Goal: Transaction & Acquisition: Purchase product/service

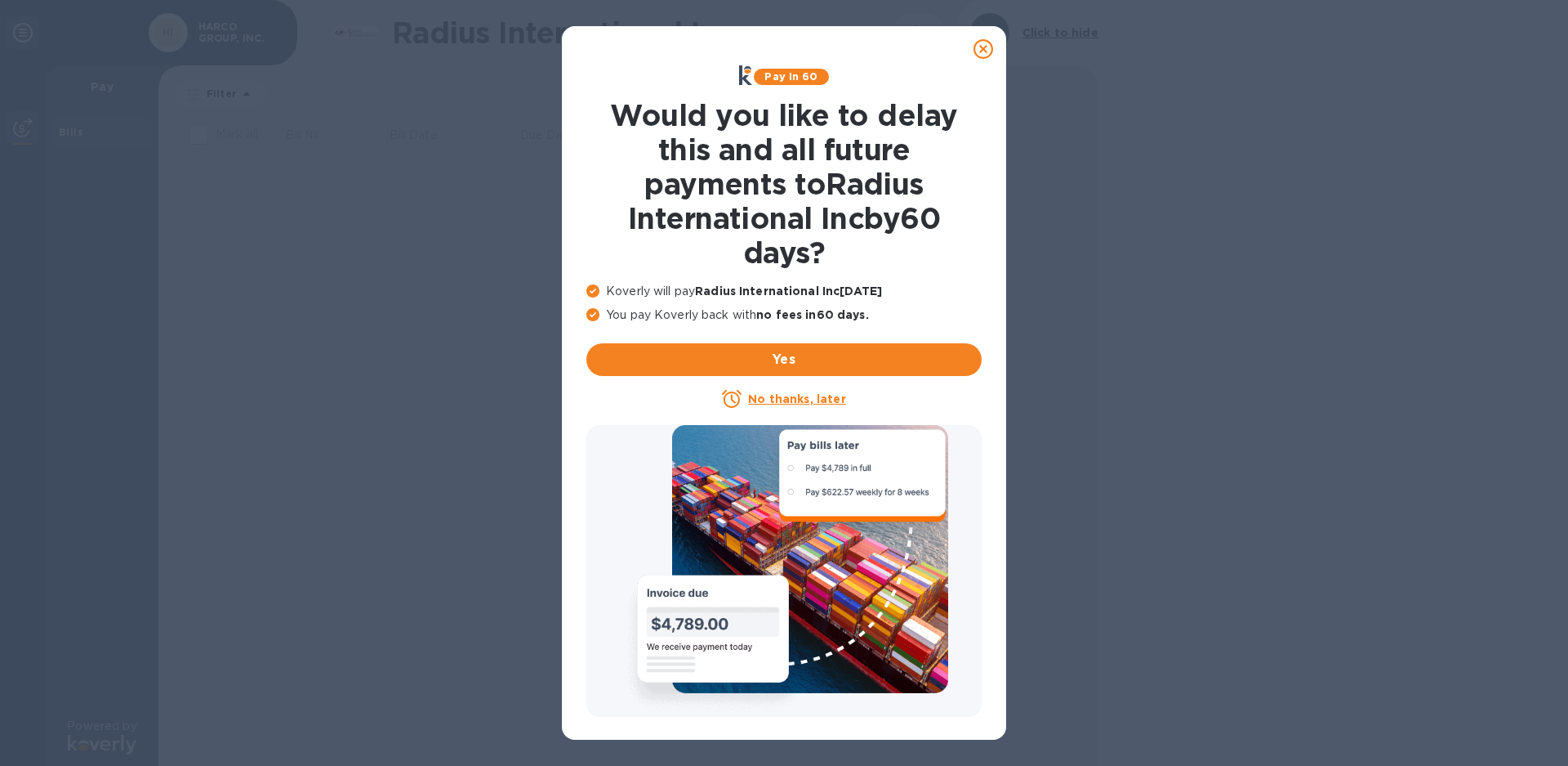
click at [981, 41] on icon at bounding box center [984, 49] width 20 height 20
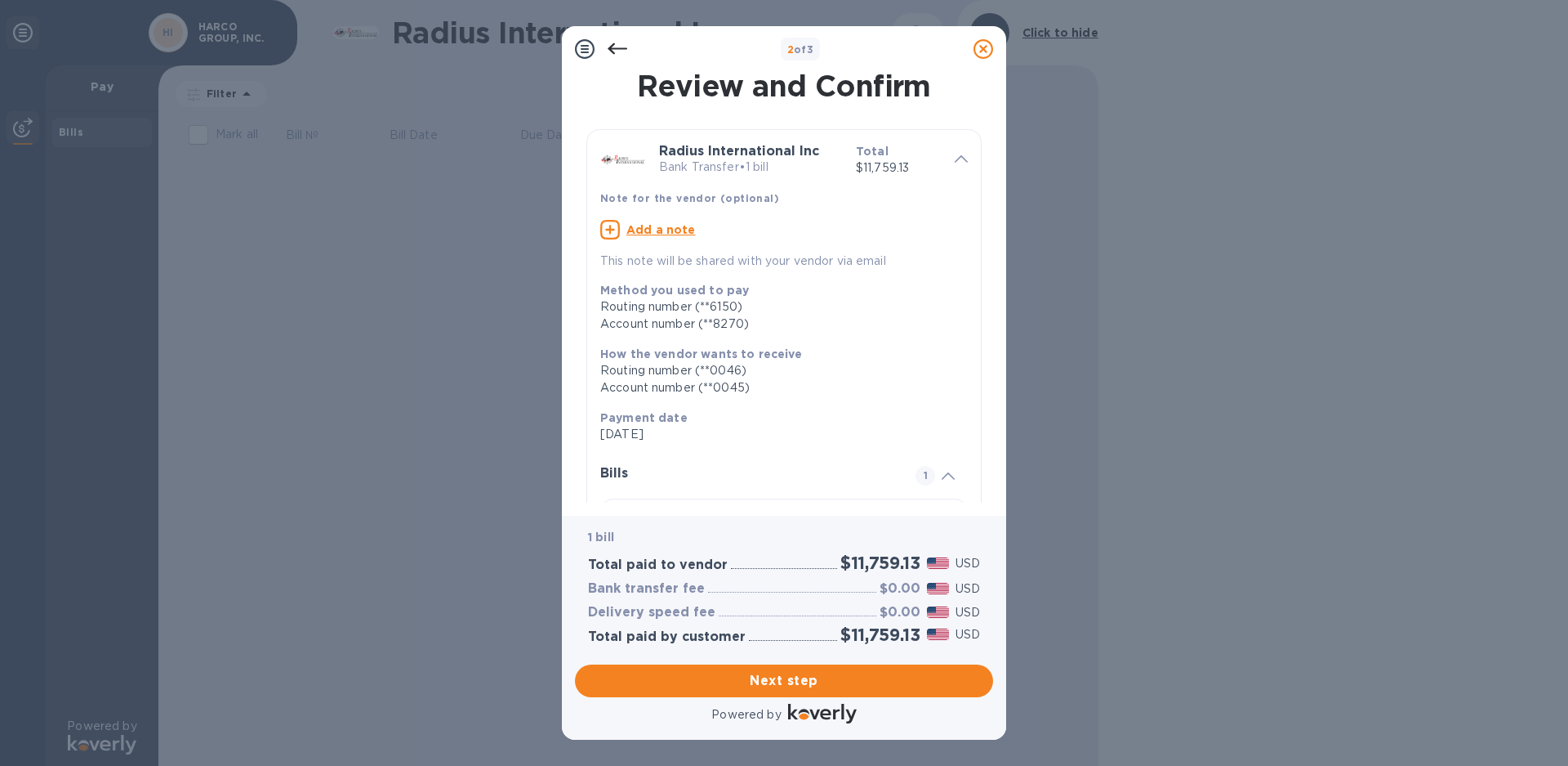
scroll to position [146, 0]
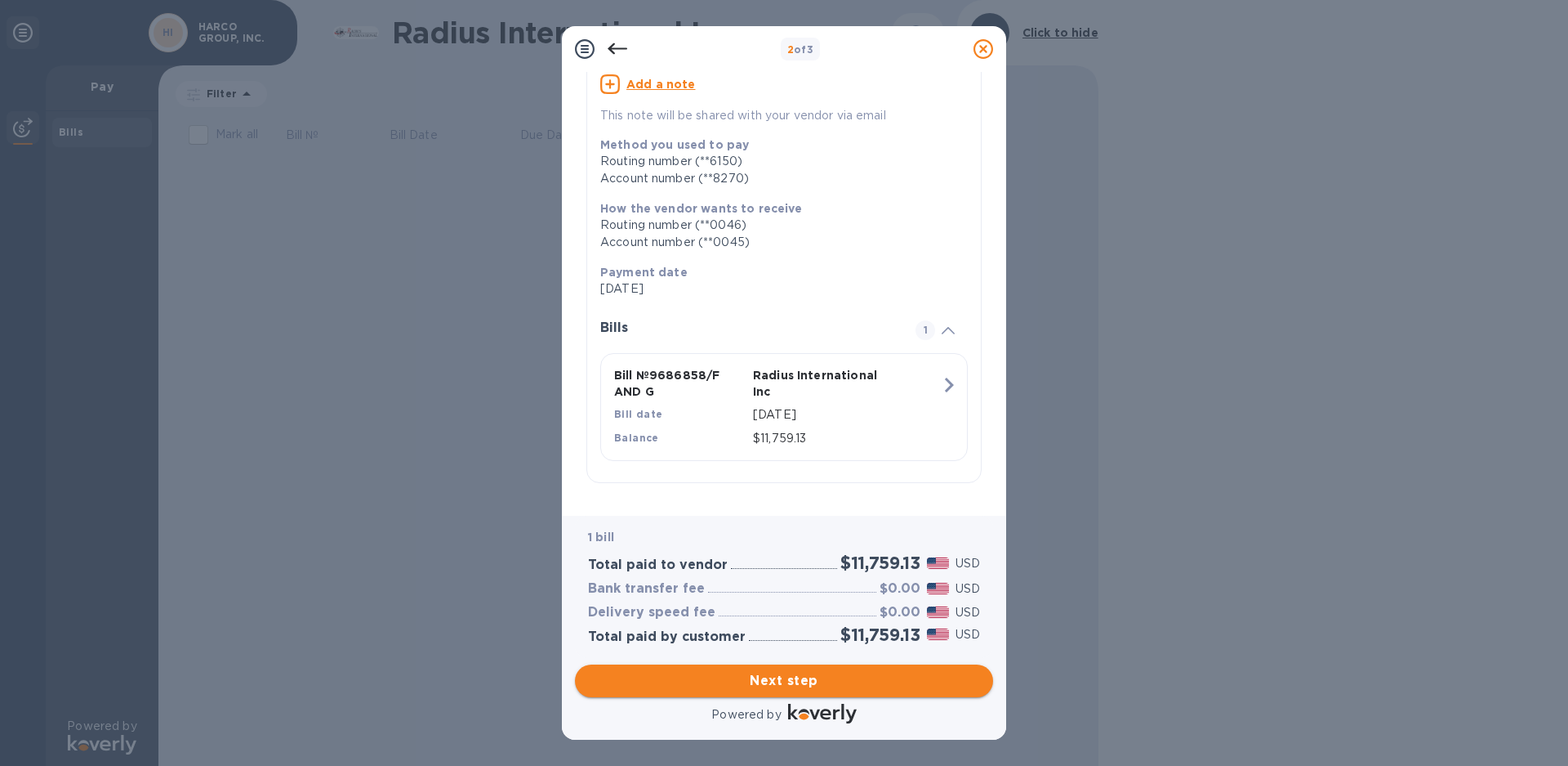
click at [773, 680] on span "Next step" at bounding box center [784, 681] width 392 height 20
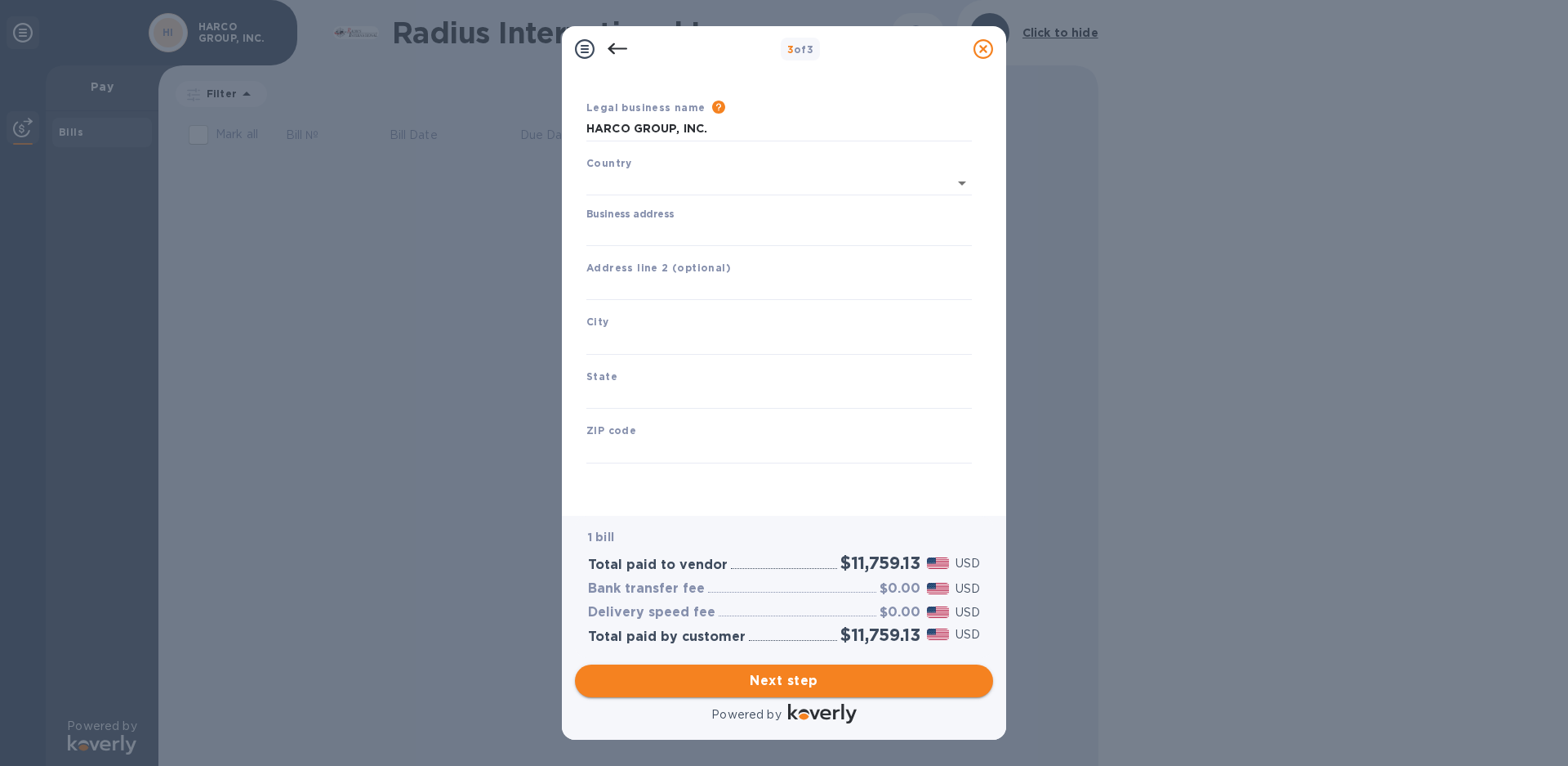
scroll to position [34, 0]
type input "[GEOGRAPHIC_DATA]"
click at [624, 230] on input "Business address" at bounding box center [779, 233] width 386 height 25
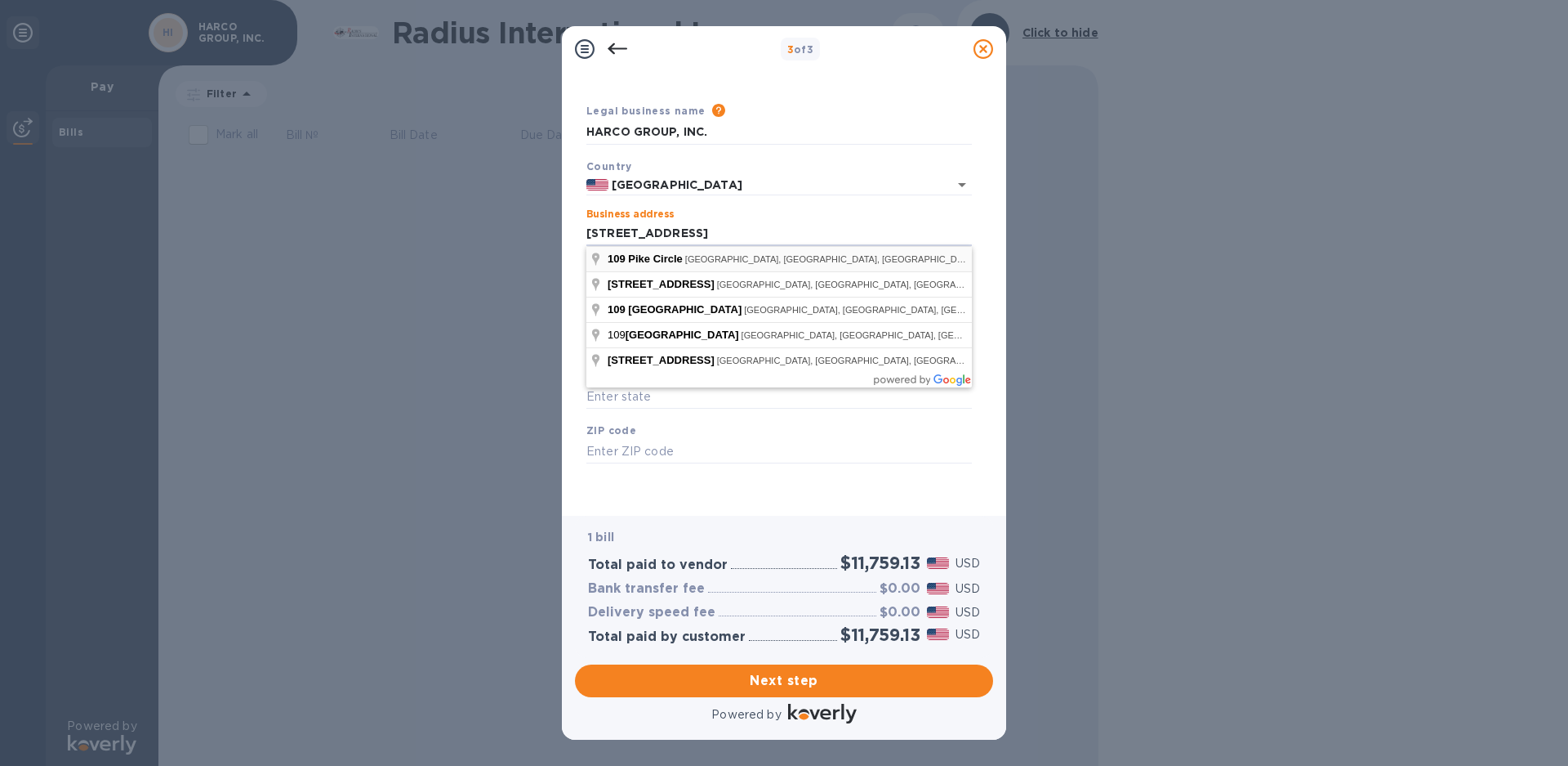
type input "[STREET_ADDRESS]"
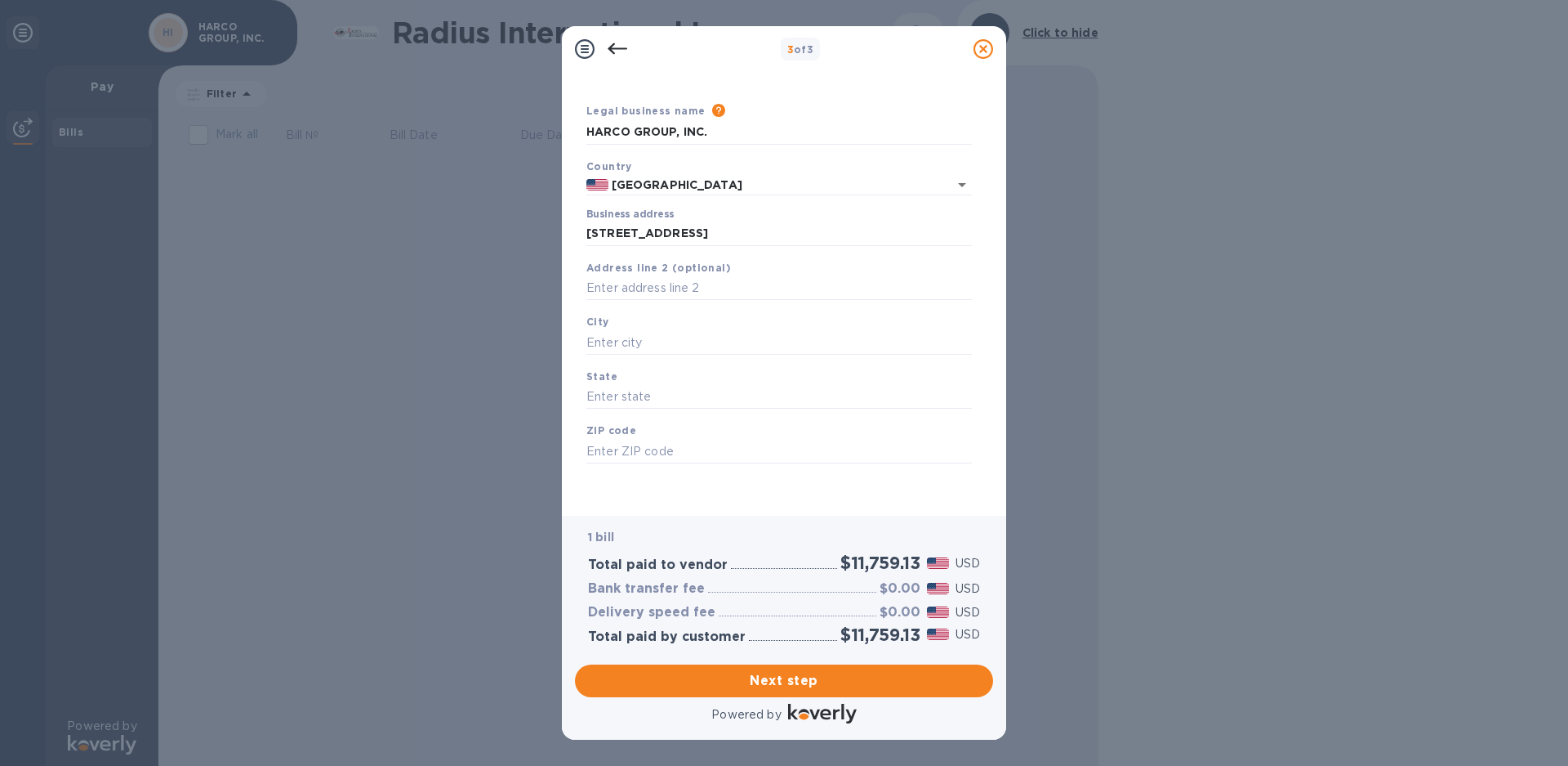
type input "PA"
type input "19006"
click at [637, 281] on input "text" at bounding box center [779, 288] width 386 height 25
type input "UNIT A"
click at [618, 346] on input "text" at bounding box center [779, 342] width 386 height 25
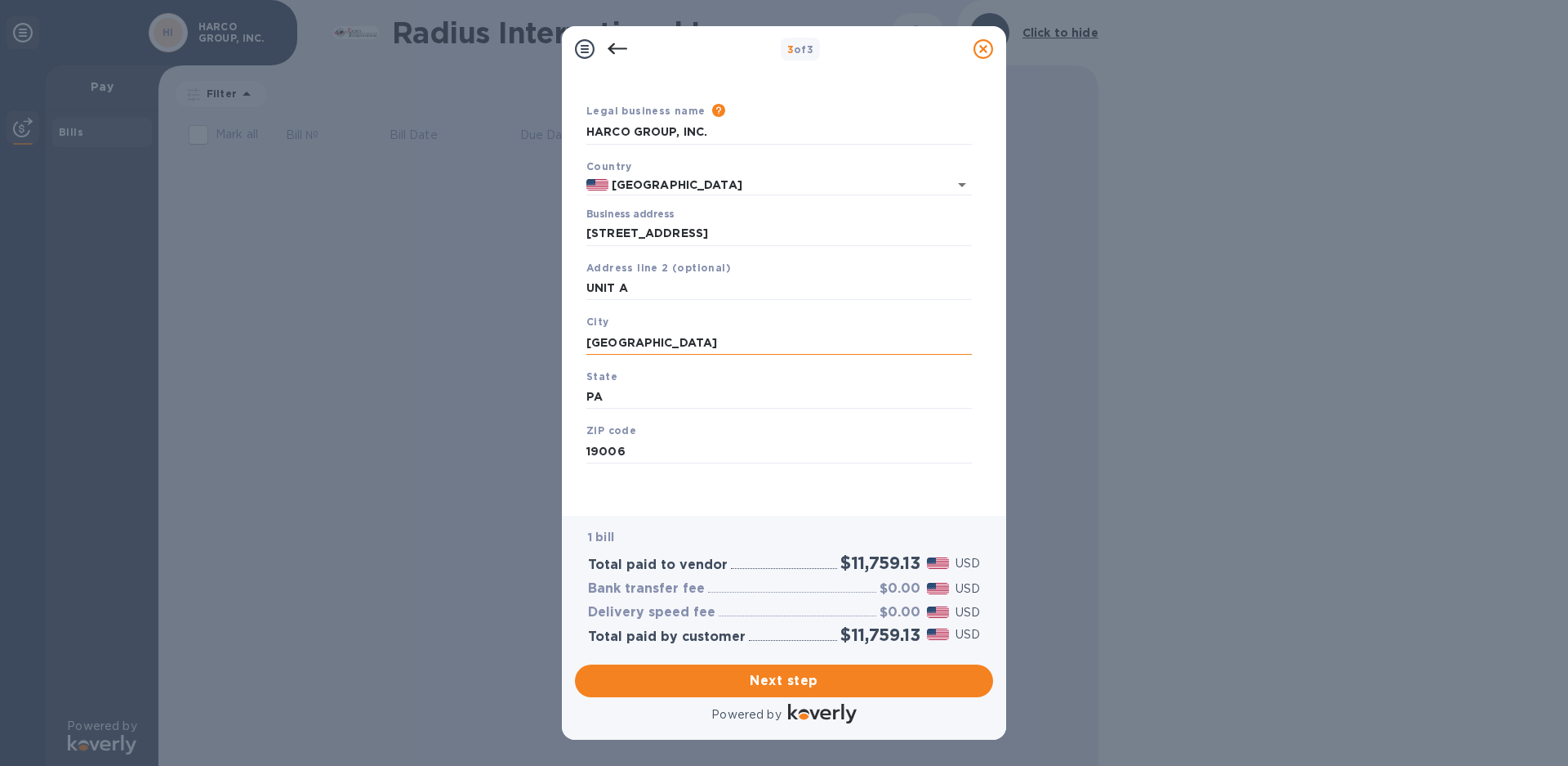
click at [627, 340] on input "[GEOGRAPHIC_DATA]" at bounding box center [779, 342] width 386 height 25
type input "[GEOGRAPHIC_DATA]"
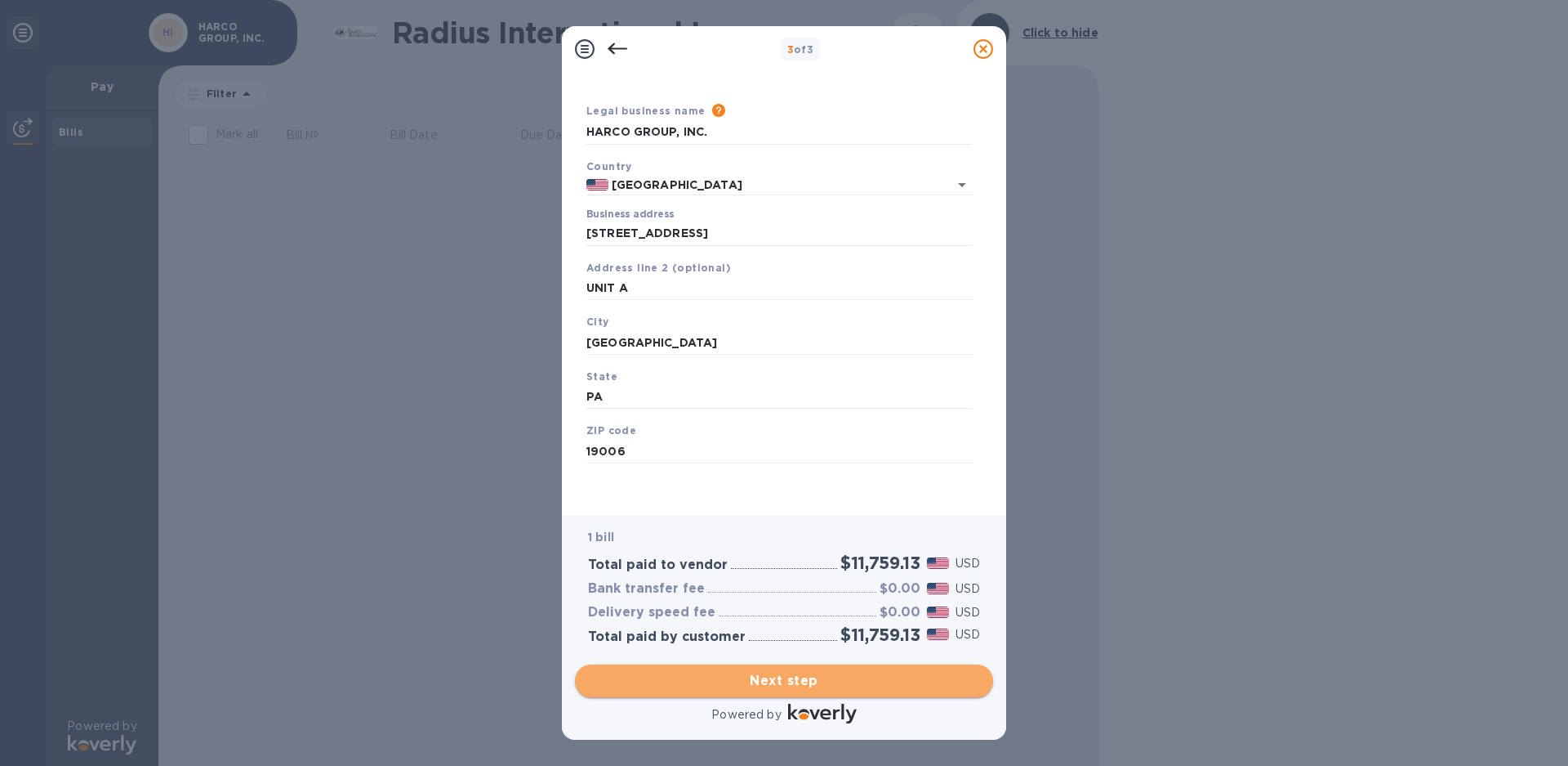
click at [780, 678] on span "Next step" at bounding box center [784, 681] width 392 height 20
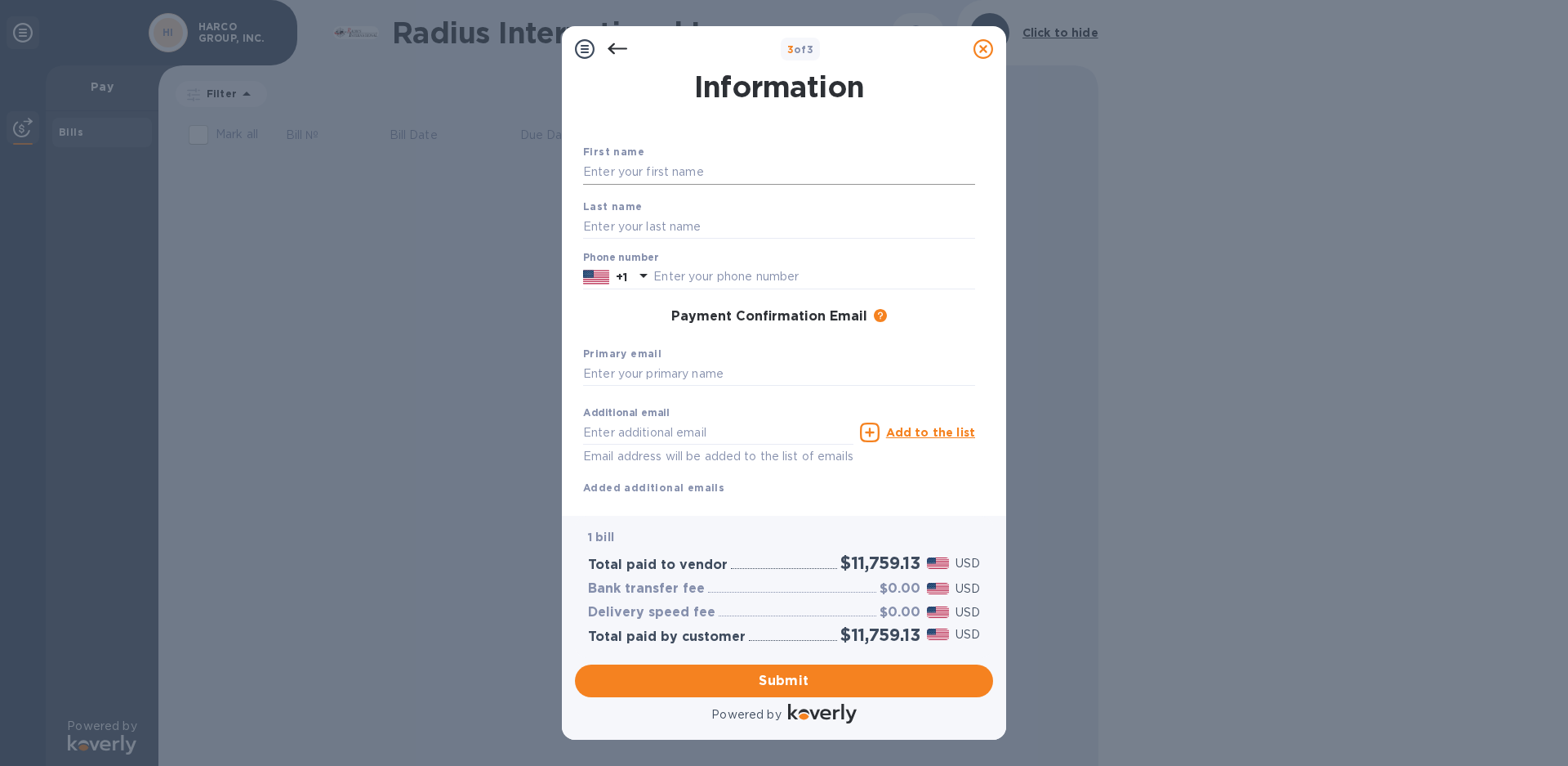
click at [631, 170] on input "text" at bounding box center [779, 173] width 392 height 25
type input "[PERSON_NAME]"
type input "DEDIEU"
type input "2153556464"
type input "[PERSON_NAME][EMAIL_ADDRESS][DOMAIN_NAME]"
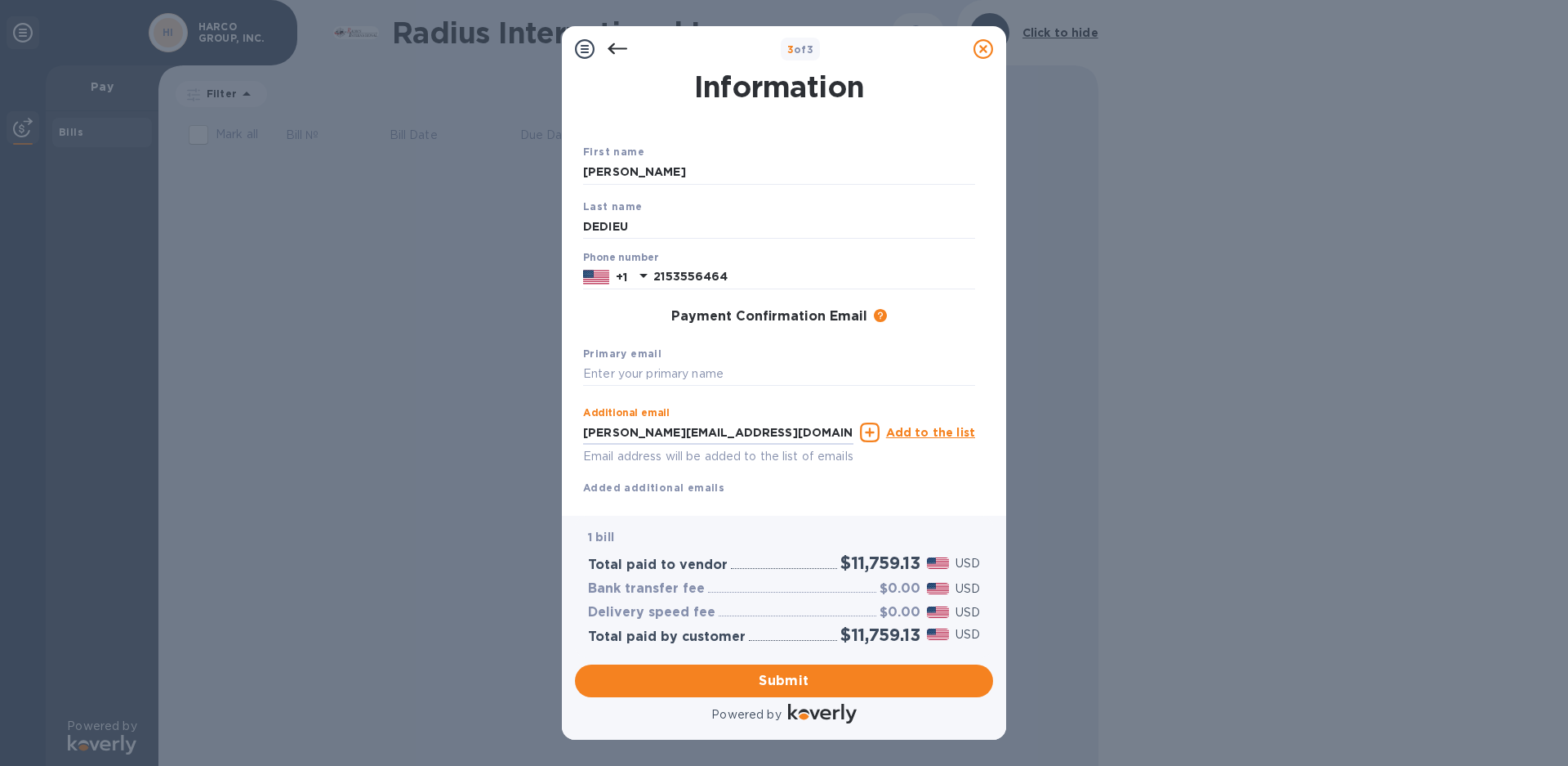
drag, startPoint x: 756, startPoint y: 436, endPoint x: 568, endPoint y: 429, distance: 188.1
click at [568, 429] on div "Payment Contact Information First name [PERSON_NAME] Last name [PERSON_NAME] Ph…" at bounding box center [784, 293] width 445 height 444
paste input "[PERSON_NAME][EMAIL_ADDRESS][DOMAIN_NAME]"
type input "[PERSON_NAME][EMAIL_ADDRESS][DOMAIN_NAME]"
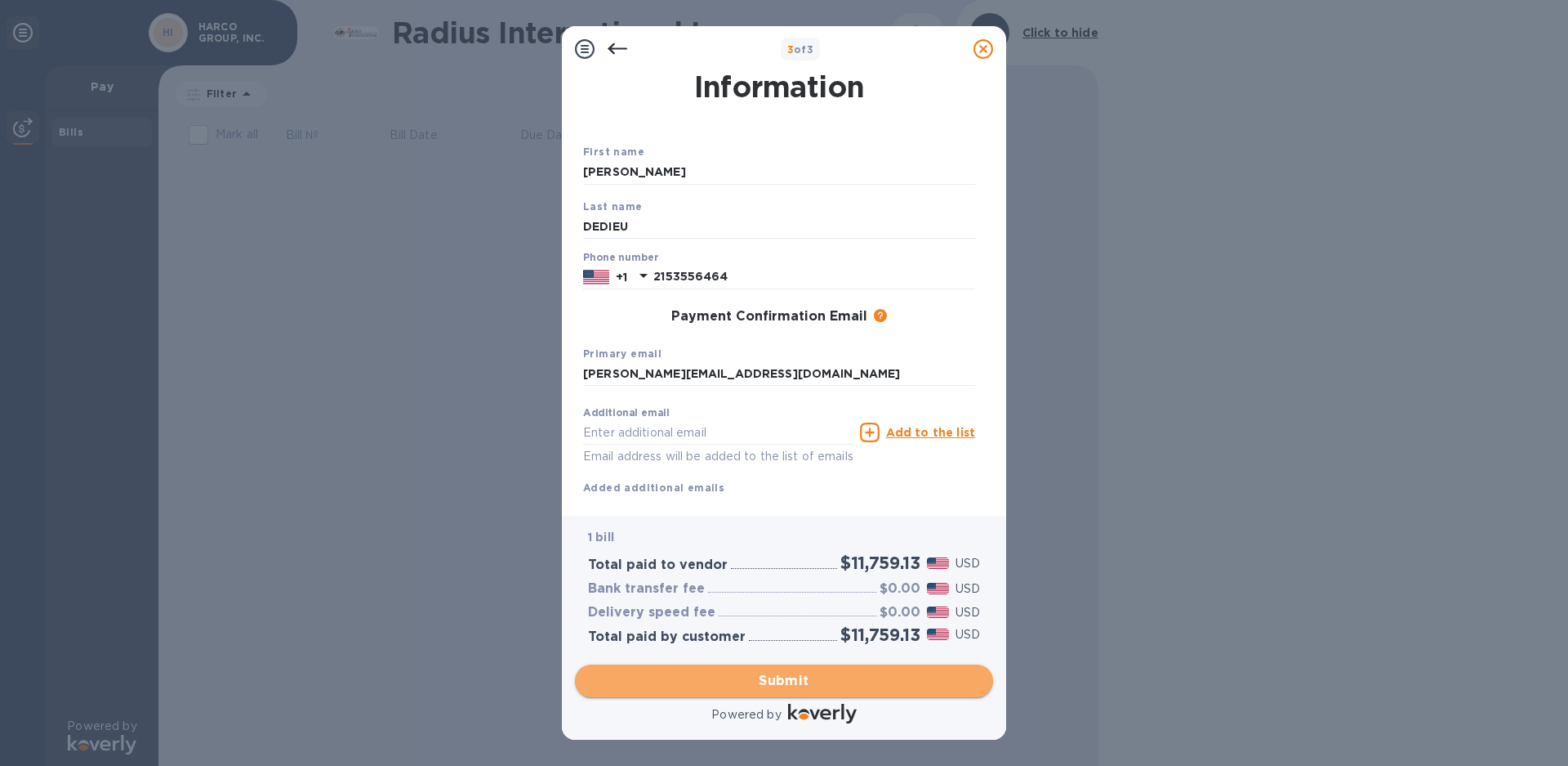
click at [767, 678] on span "Submit" at bounding box center [784, 681] width 392 height 20
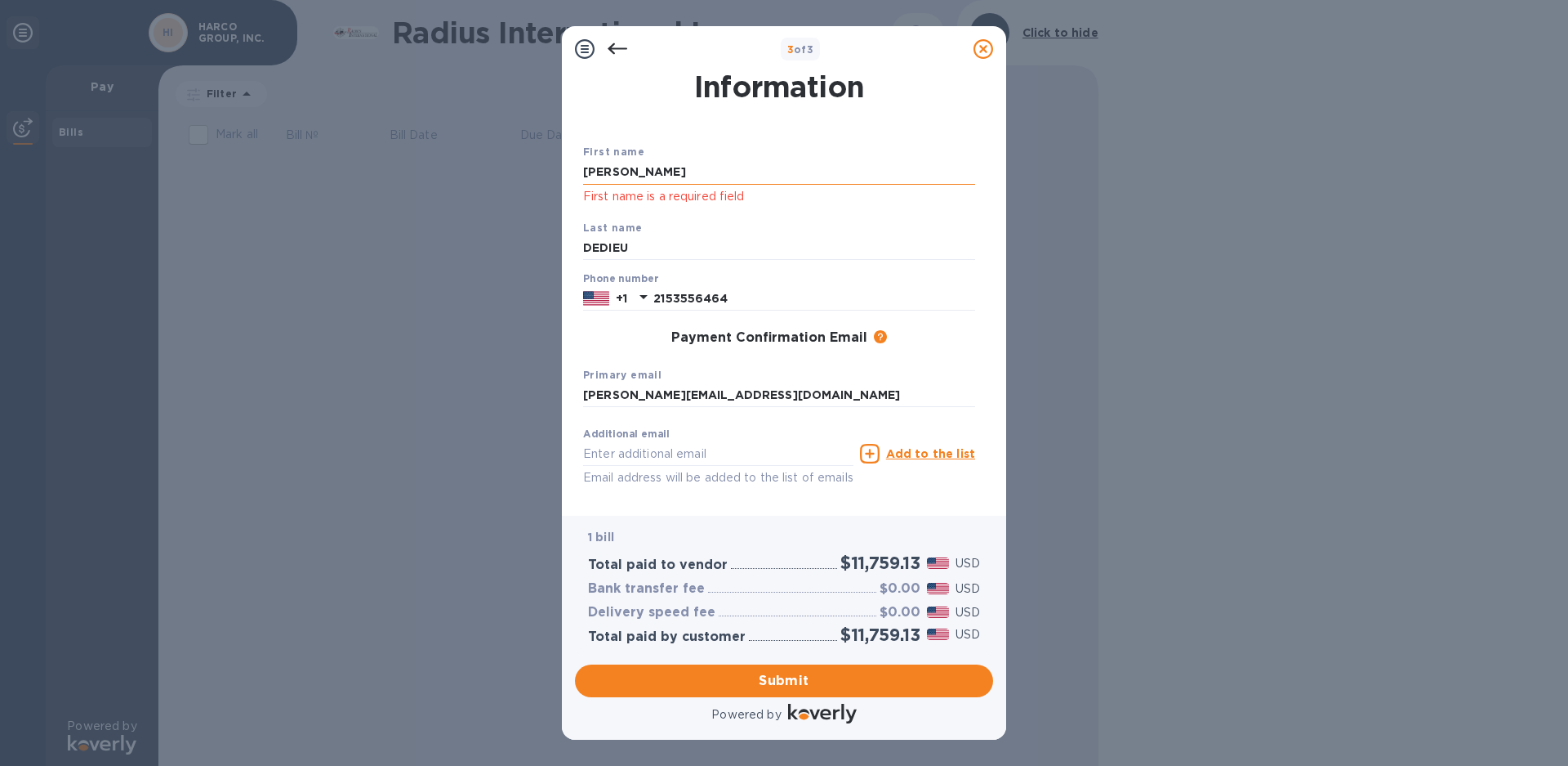
click at [658, 172] on input "[PERSON_NAME]" at bounding box center [779, 173] width 392 height 25
type input "P"
type input "[PERSON_NAME]"
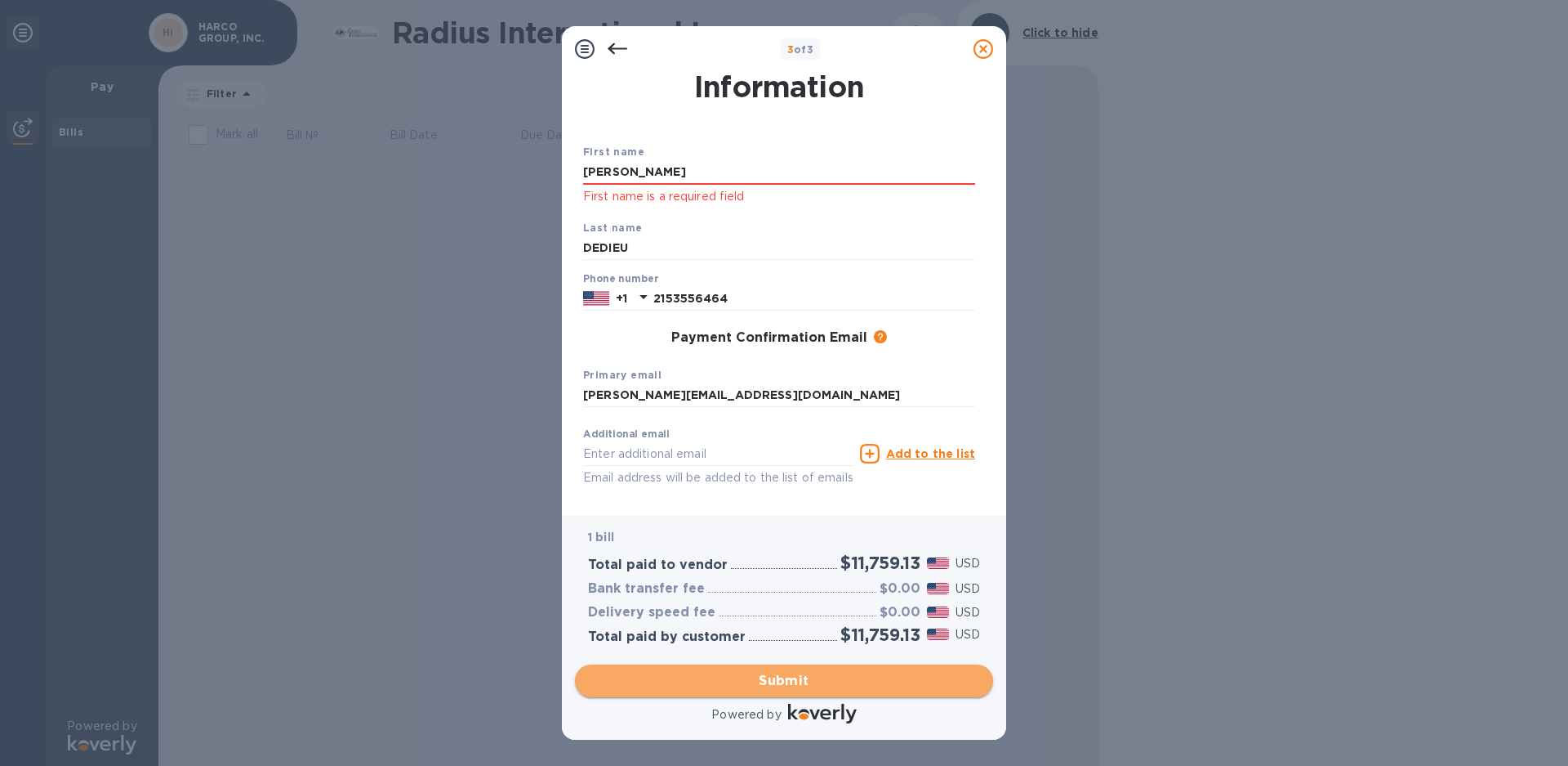
click at [718, 669] on button "Submit" at bounding box center [784, 680] width 418 height 33
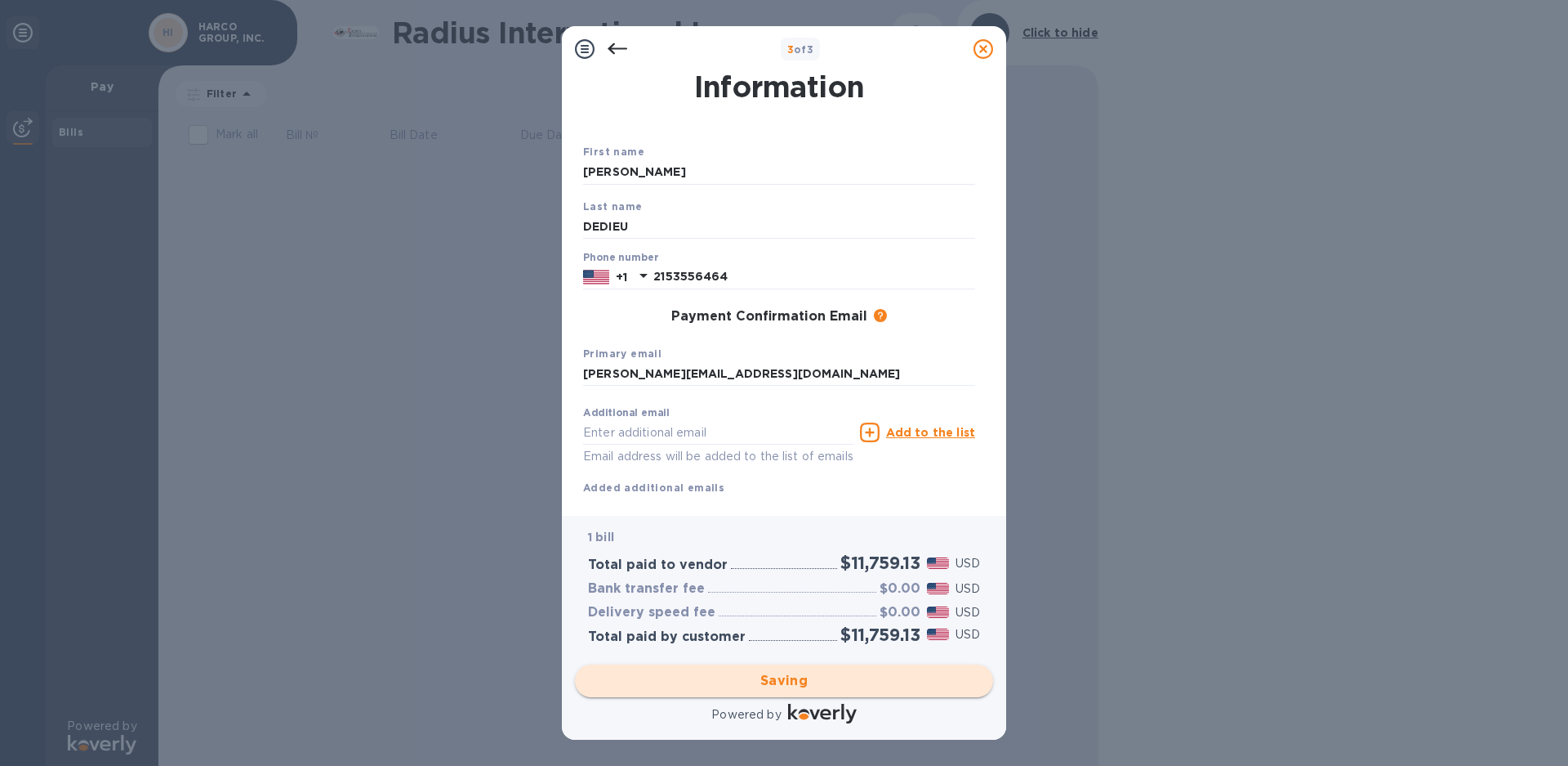
scroll to position [0, 0]
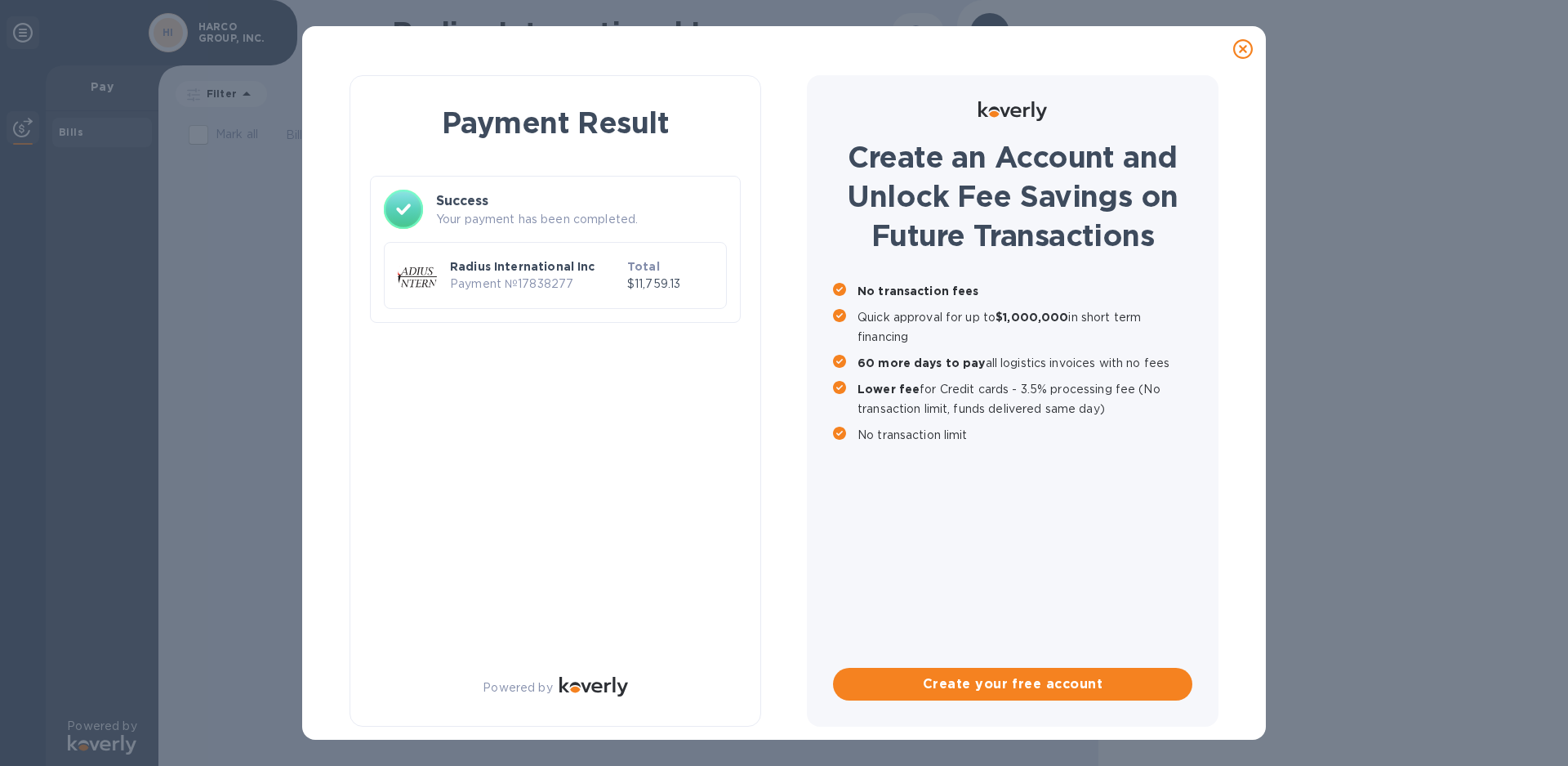
click at [1243, 50] on icon at bounding box center [1243, 49] width 20 height 20
